Goal: Find contact information: Find contact information

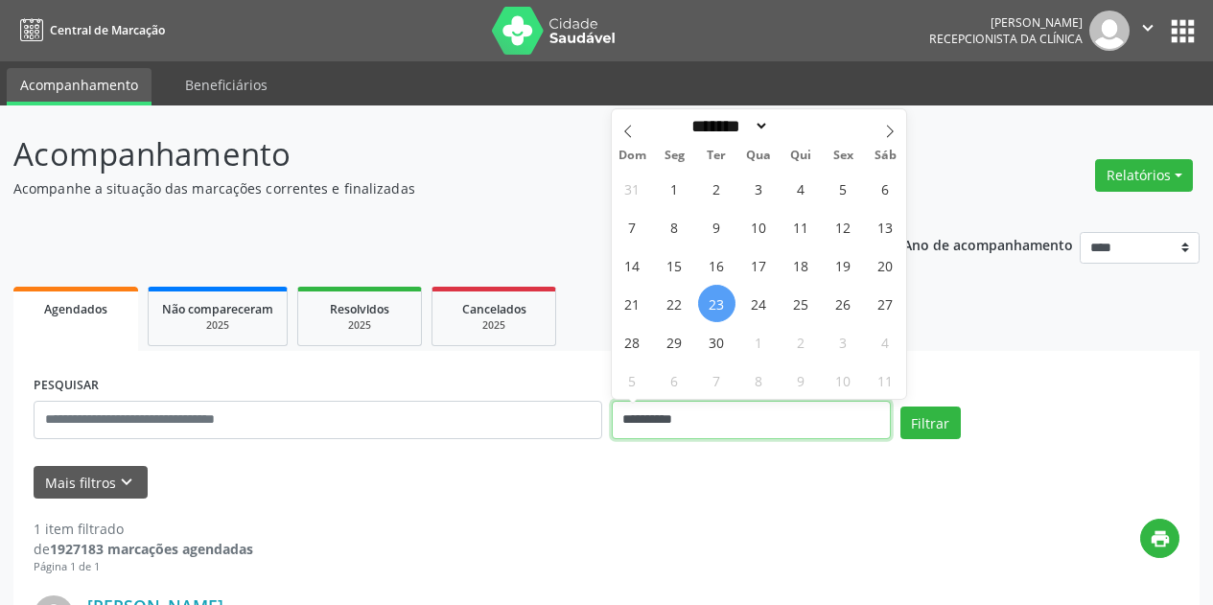
click at [740, 420] on input "**********" at bounding box center [751, 420] width 279 height 38
click at [753, 307] on span "24" at bounding box center [758, 303] width 37 height 37
type input "**********"
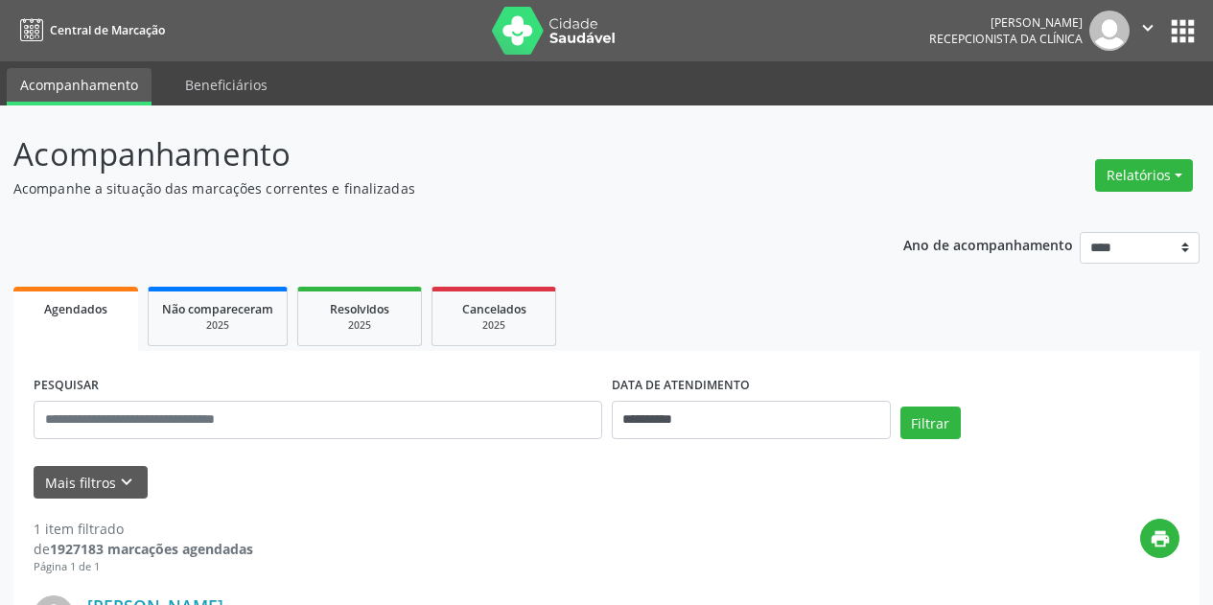
drag, startPoint x: 408, startPoint y: 522, endPoint x: 357, endPoint y: 482, distance: 65.6
click at [133, 489] on icon "keyboard_arrow_down" at bounding box center [126, 482] width 21 height 21
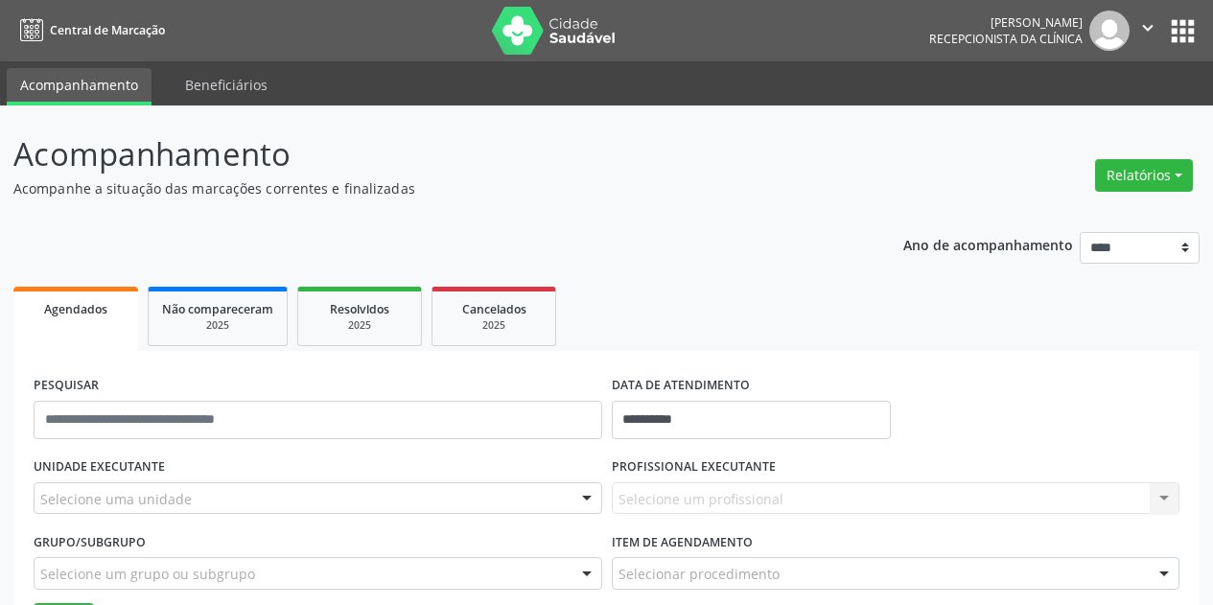
click at [203, 486] on div "Selecione uma unidade" at bounding box center [318, 498] width 568 height 33
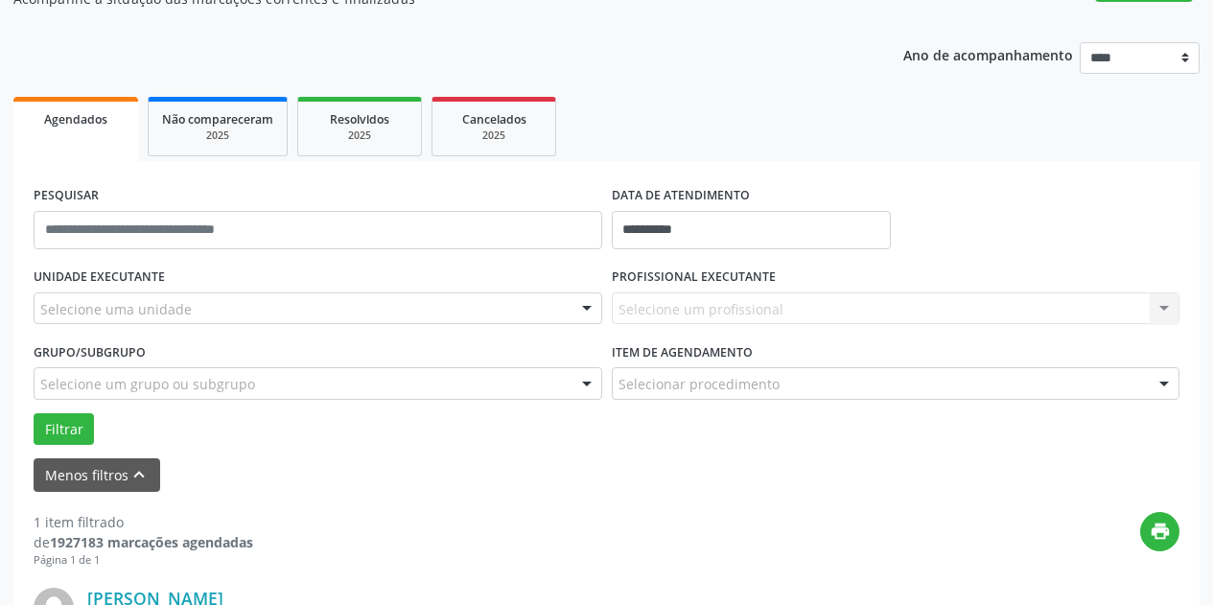
scroll to position [192, 0]
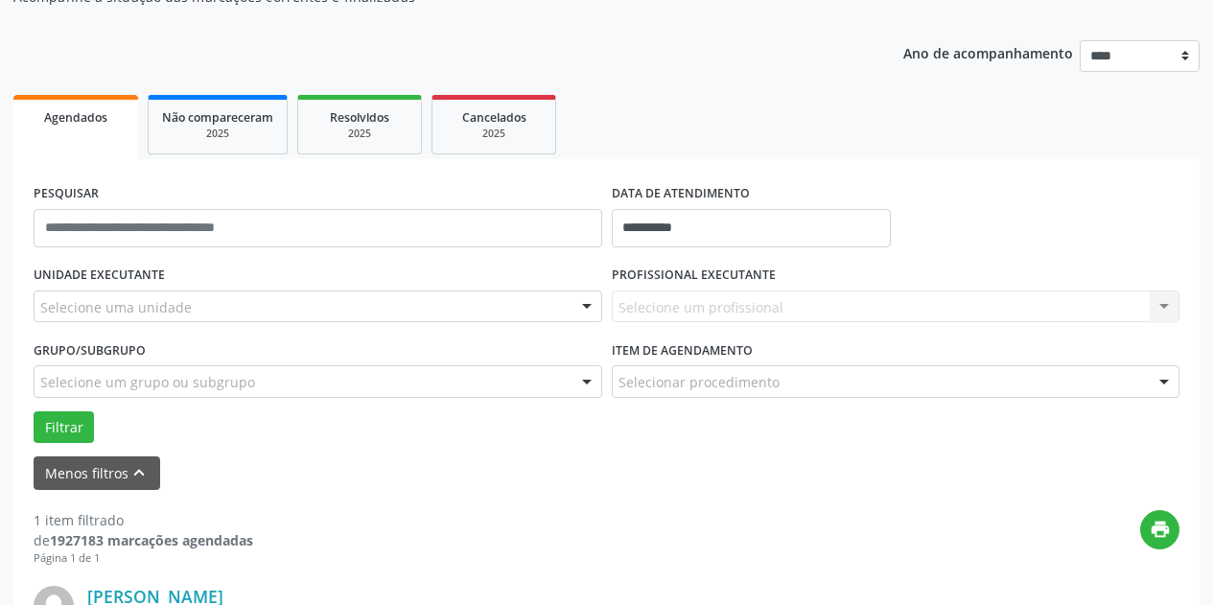
click at [234, 302] on div "Selecione uma unidade" at bounding box center [318, 306] width 568 height 33
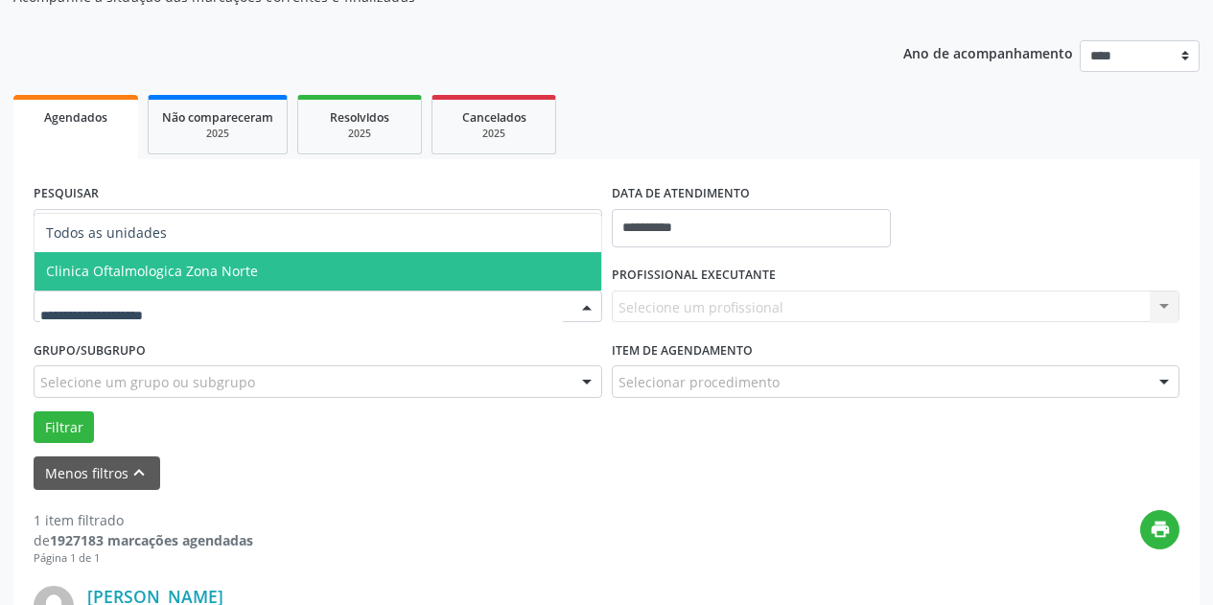
click at [240, 278] on span "Clinica Oftalmologica Zona Norte" at bounding box center [152, 271] width 212 height 18
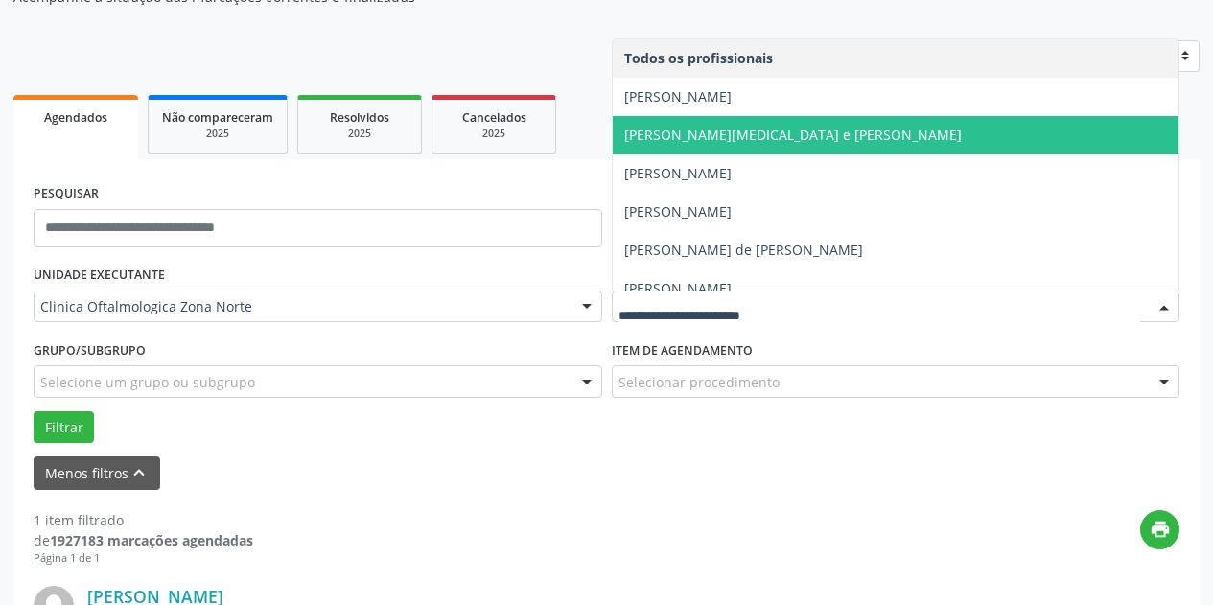
click at [776, 130] on span "[PERSON_NAME][MEDICAL_DATA] e [PERSON_NAME]" at bounding box center [792, 135] width 337 height 18
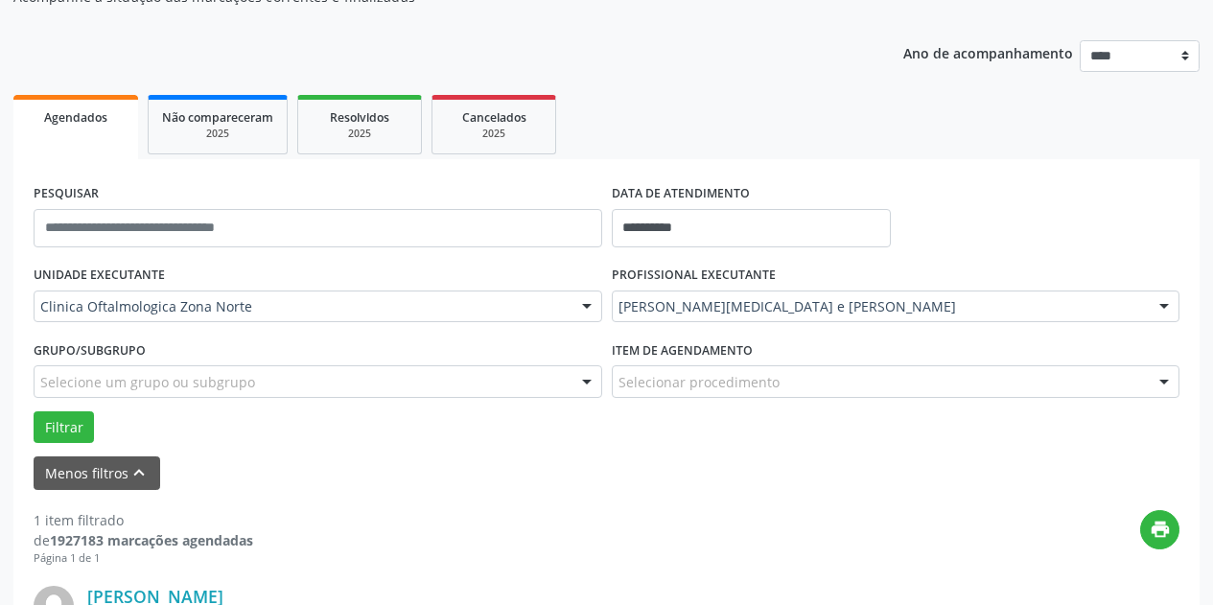
click at [379, 381] on div "Selecione um grupo ou subgrupo" at bounding box center [318, 381] width 568 height 33
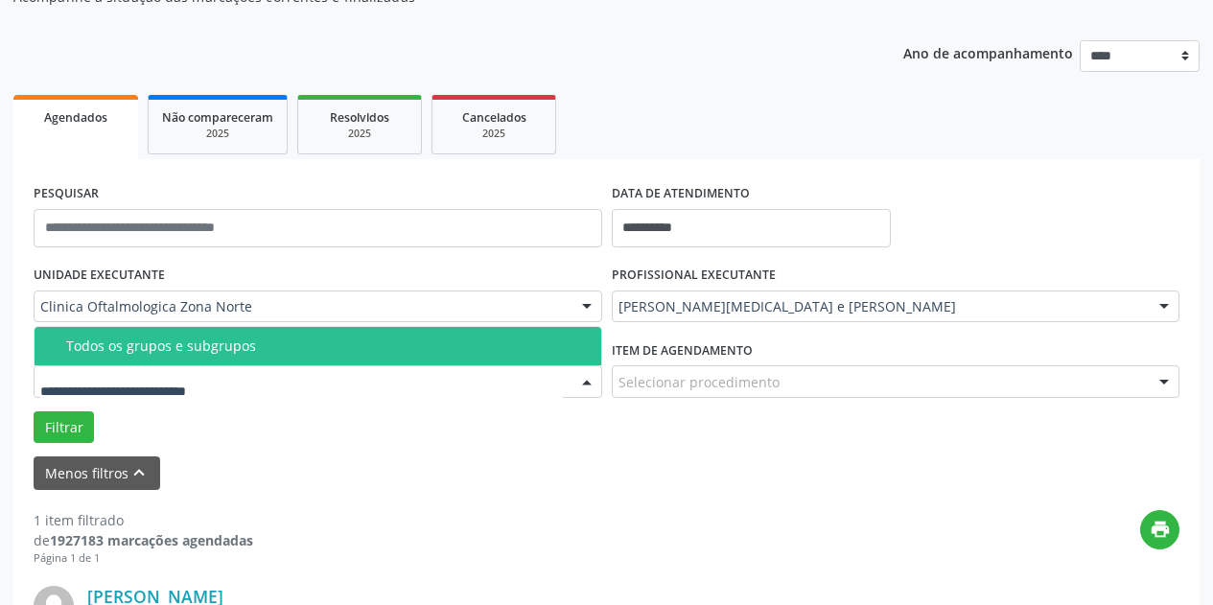
click at [382, 348] on div "Todos os grupos e subgrupos" at bounding box center [327, 345] width 523 height 15
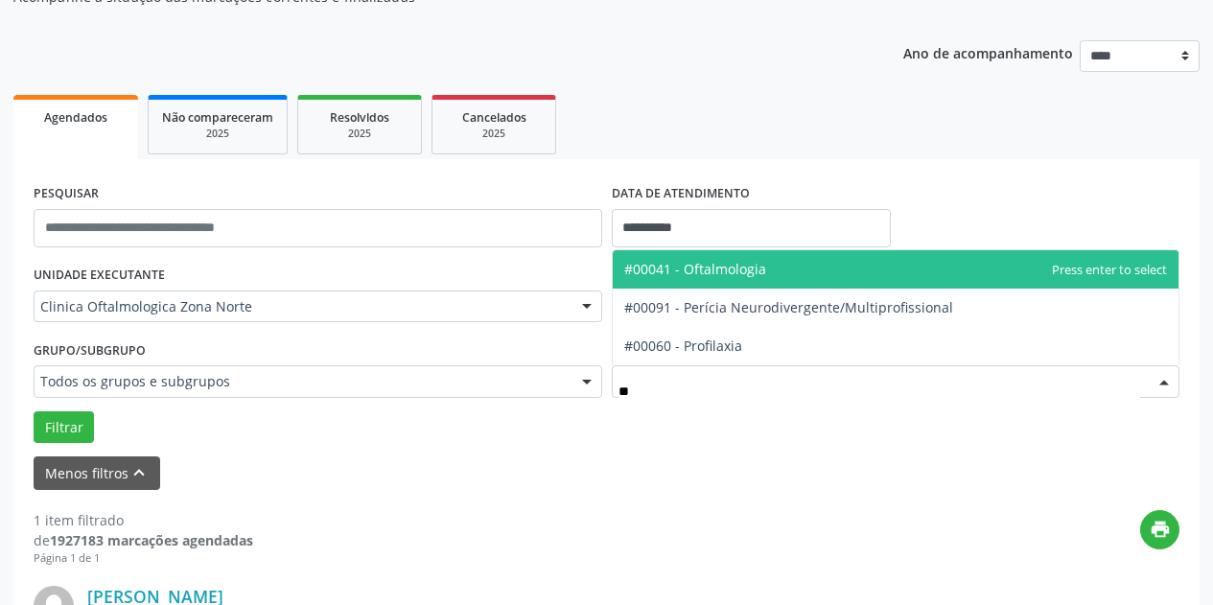
type input "***"
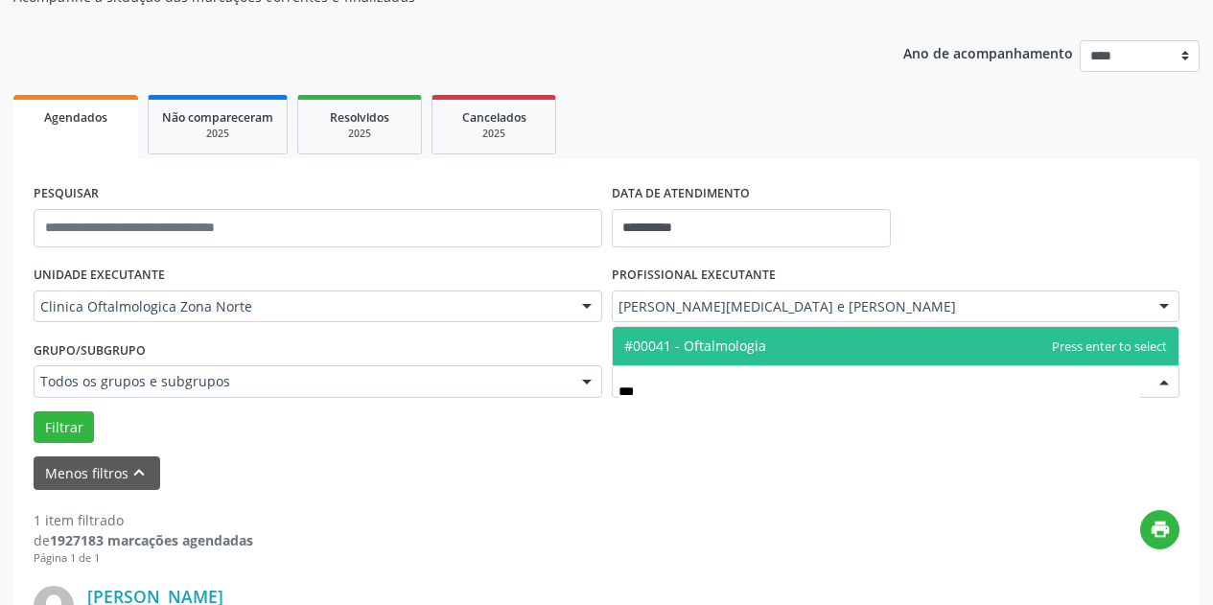
click at [758, 338] on span "#00041 - Oftalmologia" at bounding box center [695, 345] width 142 height 18
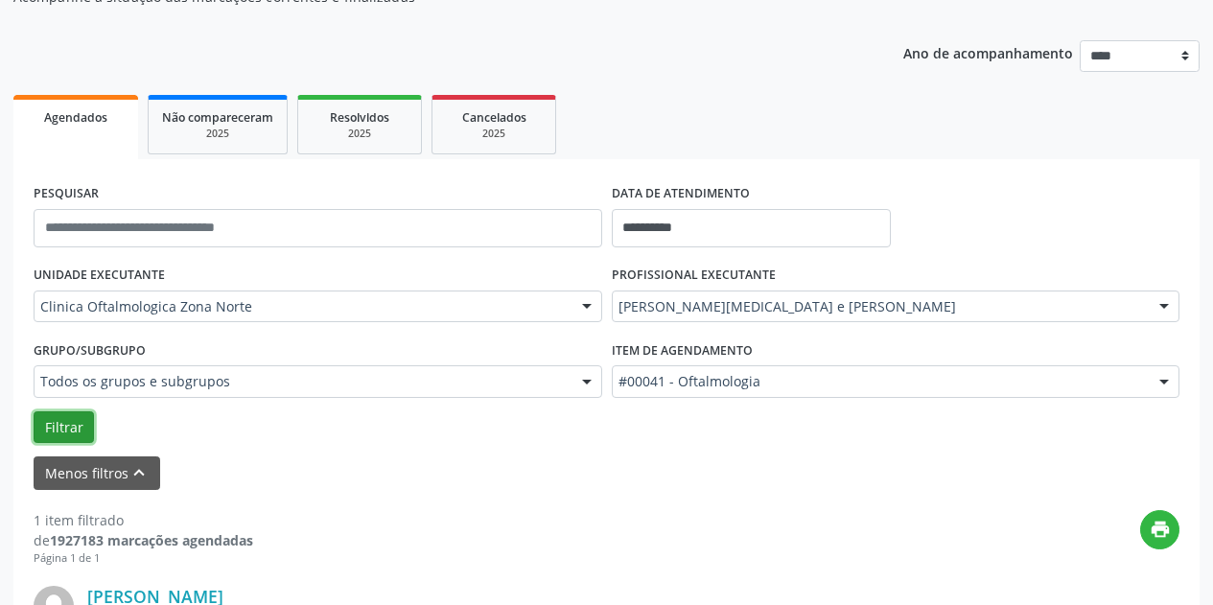
click at [77, 428] on button "Filtrar" at bounding box center [64, 427] width 60 height 33
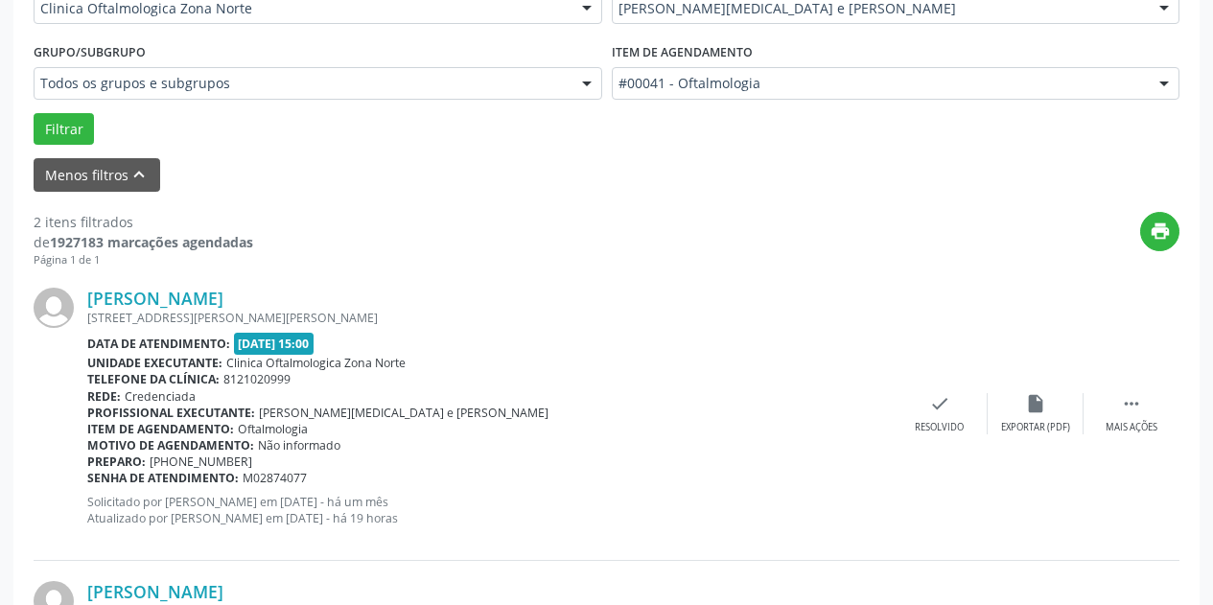
scroll to position [565, 0]
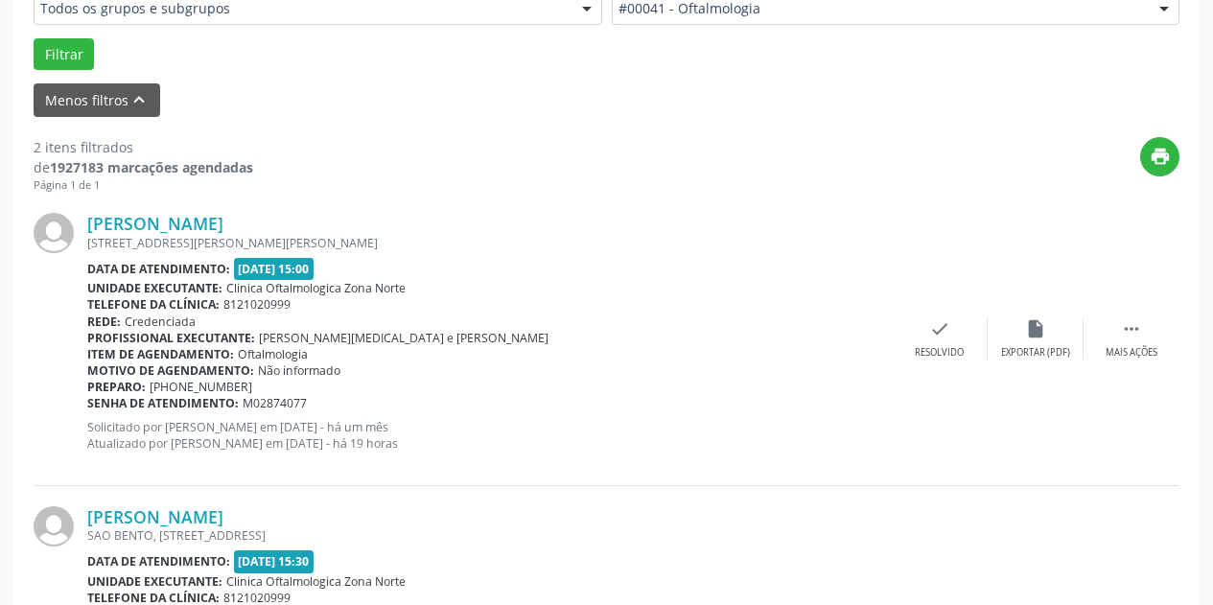
click at [792, 556] on div "Data de atendimento: [DATE] 15:30" at bounding box center [489, 561] width 804 height 22
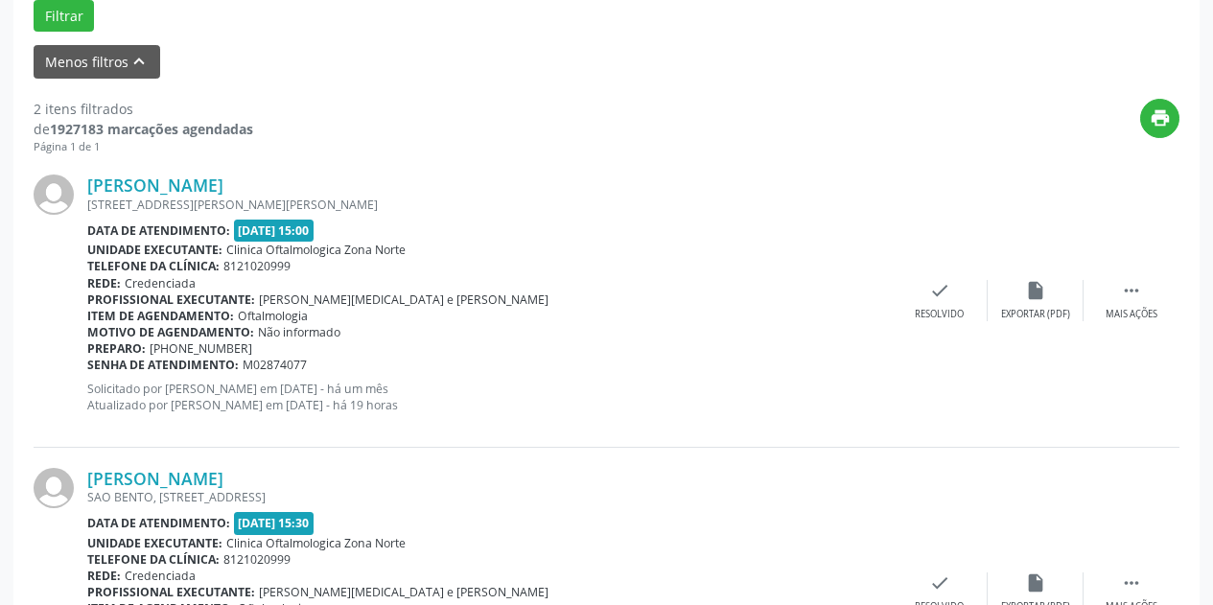
scroll to position [579, 0]
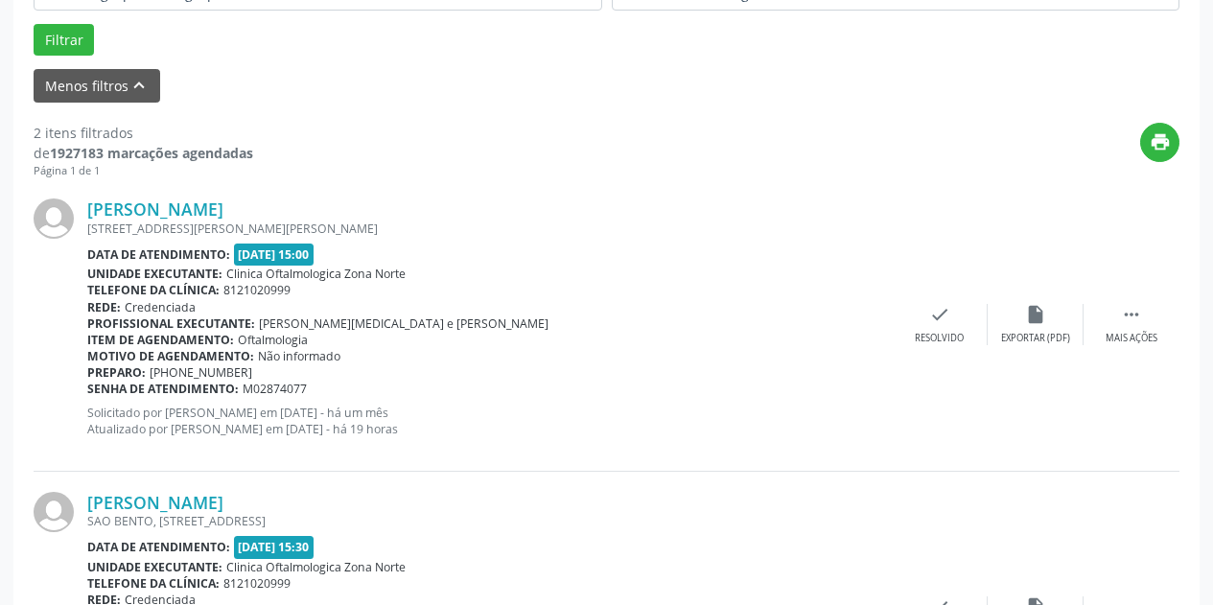
click at [217, 196] on div "[PERSON_NAME] [STREET_ADDRESS][PERSON_NAME][PERSON_NAME] Data de atendimento: […" at bounding box center [607, 324] width 1146 height 292
click at [217, 204] on link "[PERSON_NAME]" at bounding box center [155, 208] width 136 height 21
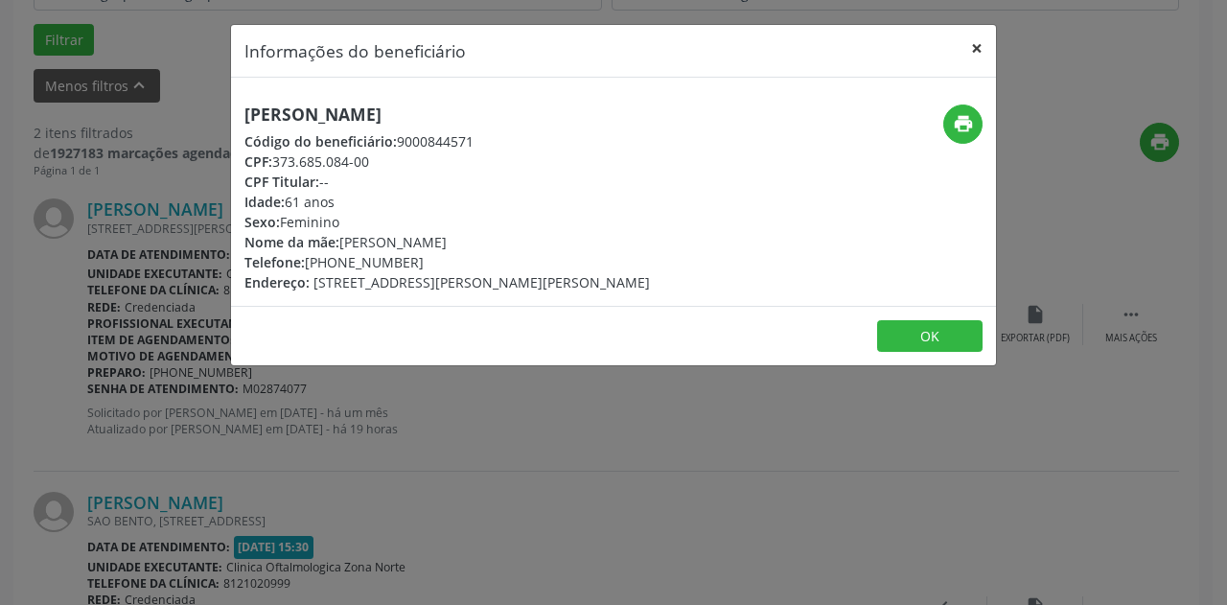
click at [979, 47] on button "×" at bounding box center [977, 48] width 38 height 47
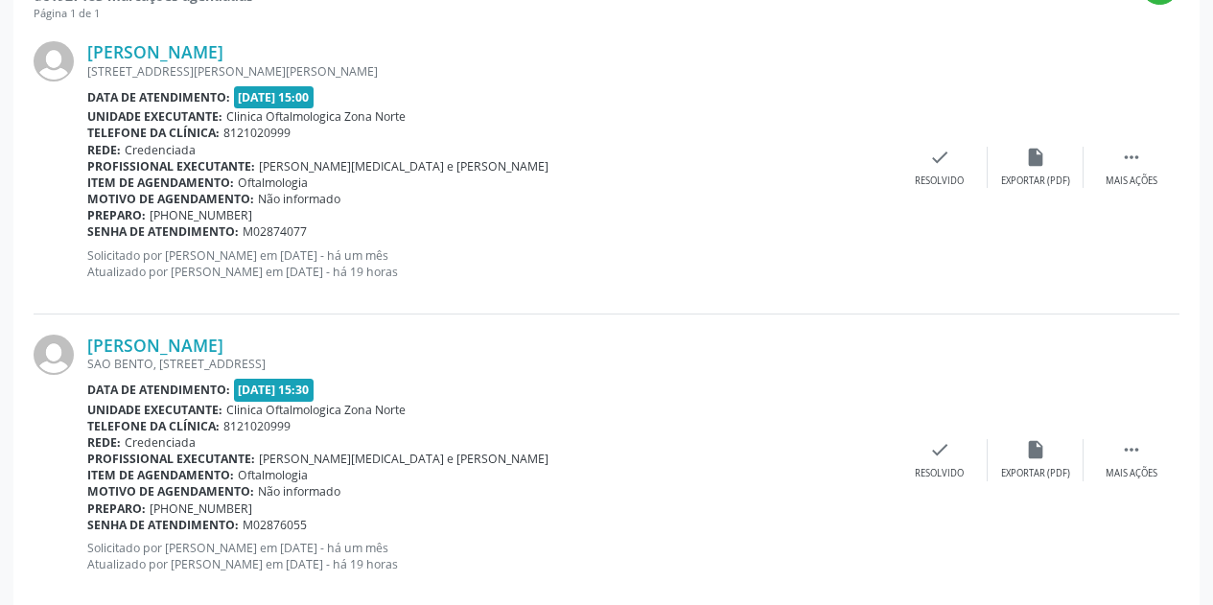
scroll to position [771, 0]
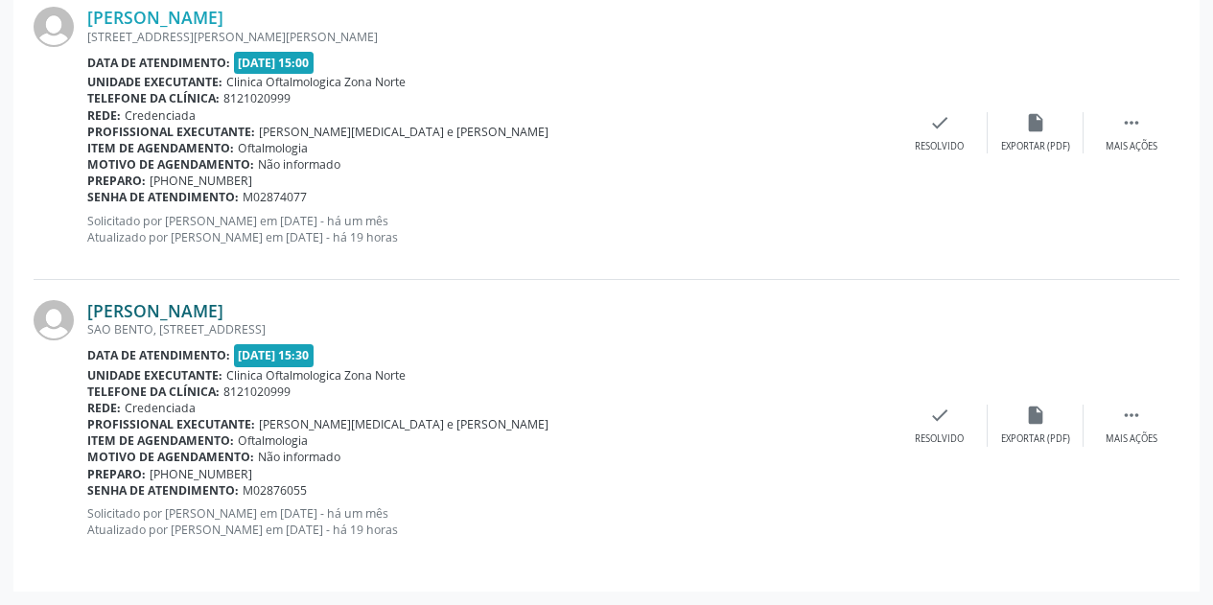
click at [223, 304] on link "[PERSON_NAME]" at bounding box center [155, 310] width 136 height 21
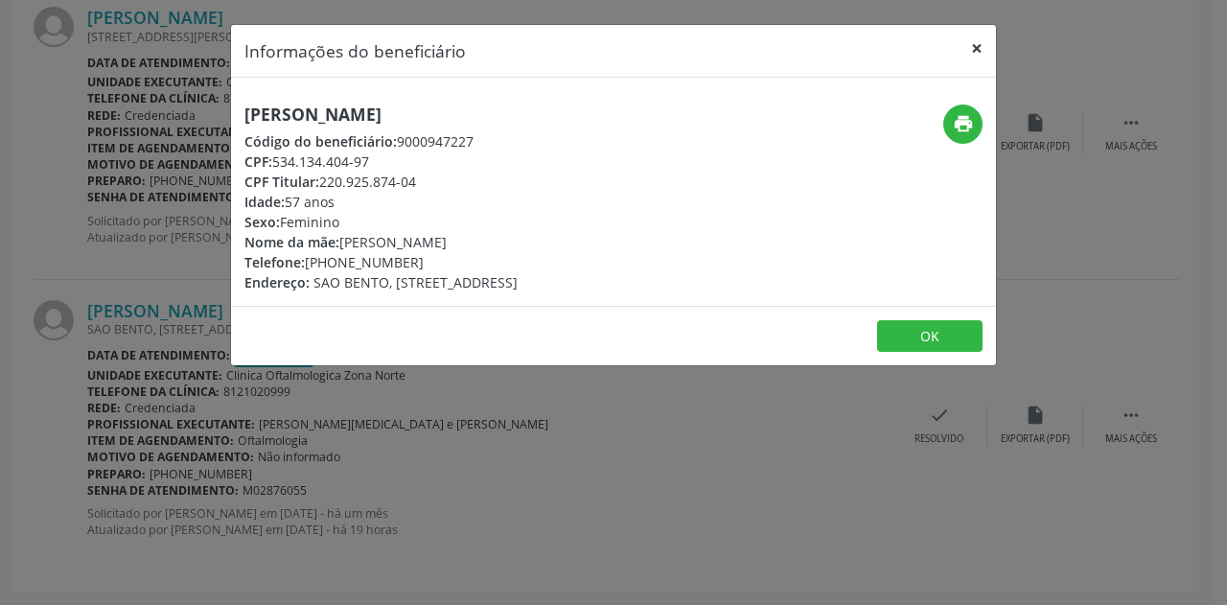
click at [978, 46] on button "×" at bounding box center [977, 48] width 38 height 47
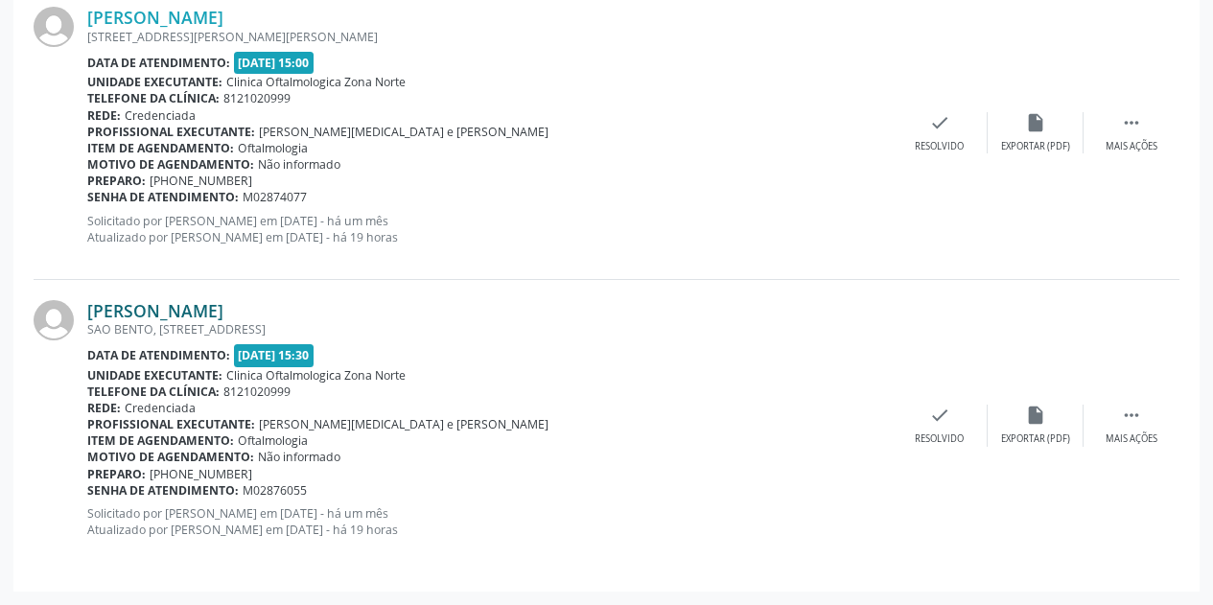
click at [223, 312] on link "[PERSON_NAME]" at bounding box center [155, 310] width 136 height 21
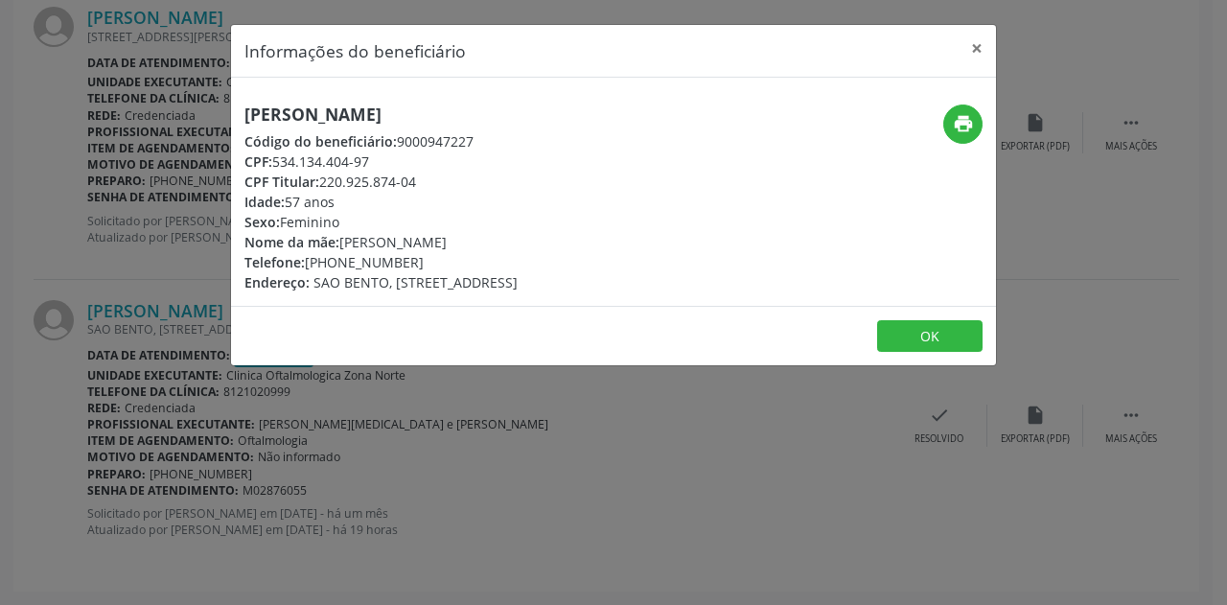
drag, startPoint x: 416, startPoint y: 261, endPoint x: 335, endPoint y: 265, distance: 81.6
click at [335, 265] on div "Telefone: [PHONE_NUMBER]" at bounding box center [380, 262] width 273 height 20
copy div "99644-3617"
click at [976, 46] on button "×" at bounding box center [977, 48] width 38 height 47
